Goal: Find specific page/section: Find specific page/section

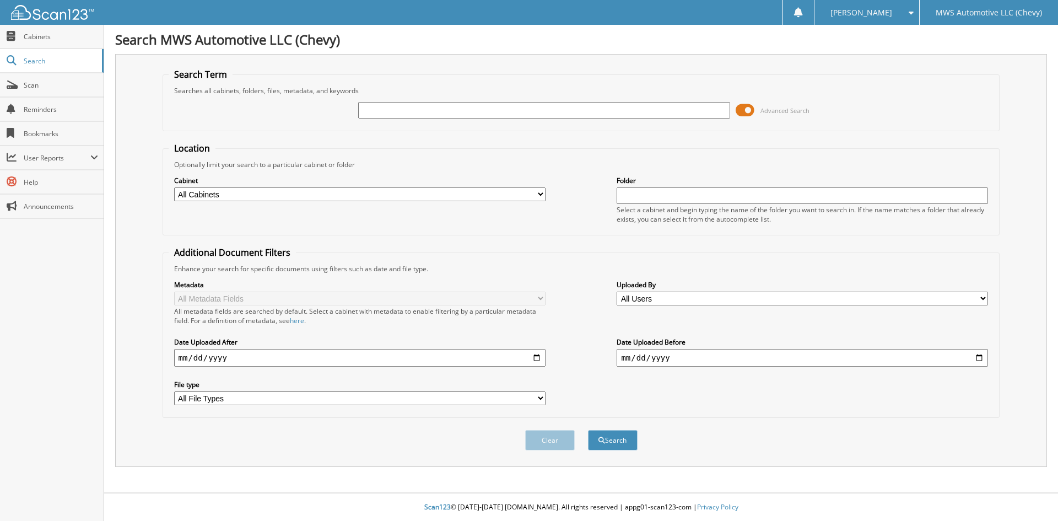
click at [394, 115] on input "text" at bounding box center [543, 110] width 371 height 17
type input "c3534c"
click at [588, 430] on button "Search" at bounding box center [613, 440] width 50 height 20
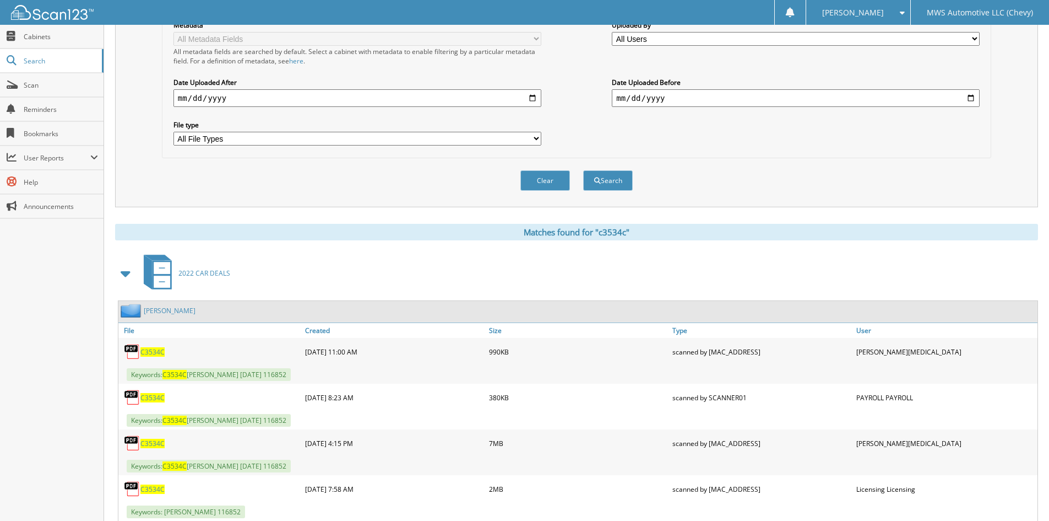
scroll to position [386, 0]
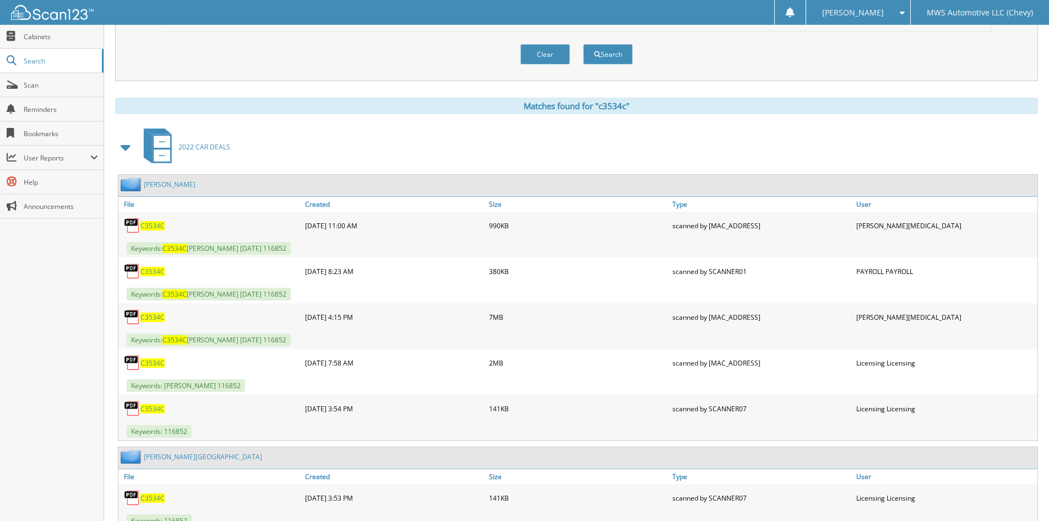
click at [150, 229] on span "C3534C" at bounding box center [152, 225] width 24 height 9
drag, startPoint x: 152, startPoint y: 271, endPoint x: 238, endPoint y: 284, distance: 87.4
click at [152, 271] on span "C3534C" at bounding box center [152, 271] width 24 height 9
